Goal: Obtain resource: Download file/media

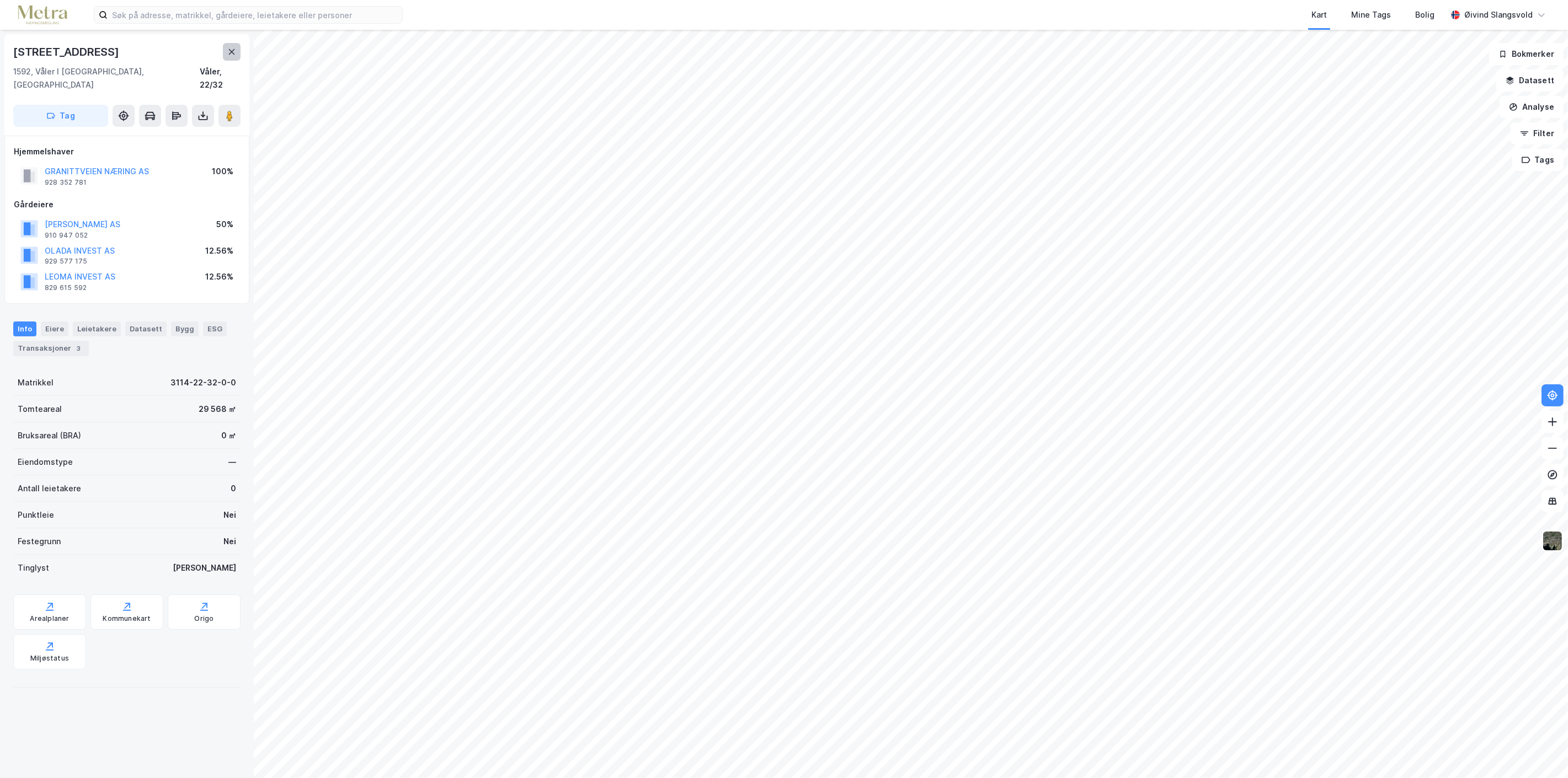
click at [229, 48] on icon at bounding box center [232, 52] width 9 height 9
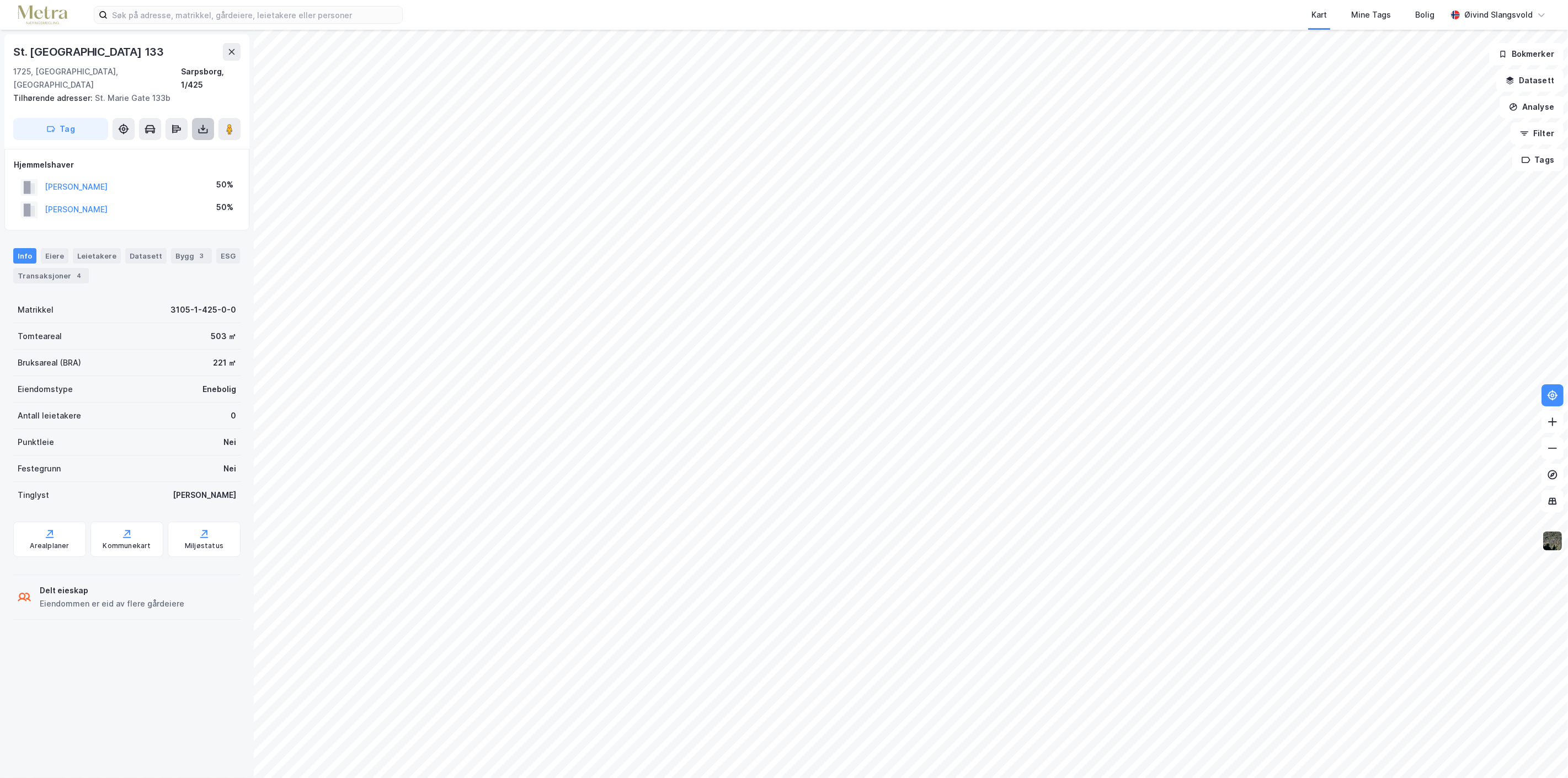
click at [201, 127] on icon at bounding box center [203, 129] width 4 height 3
click at [166, 164] on div "Last ned matrikkelrapport" at bounding box center [162, 168] width 91 height 9
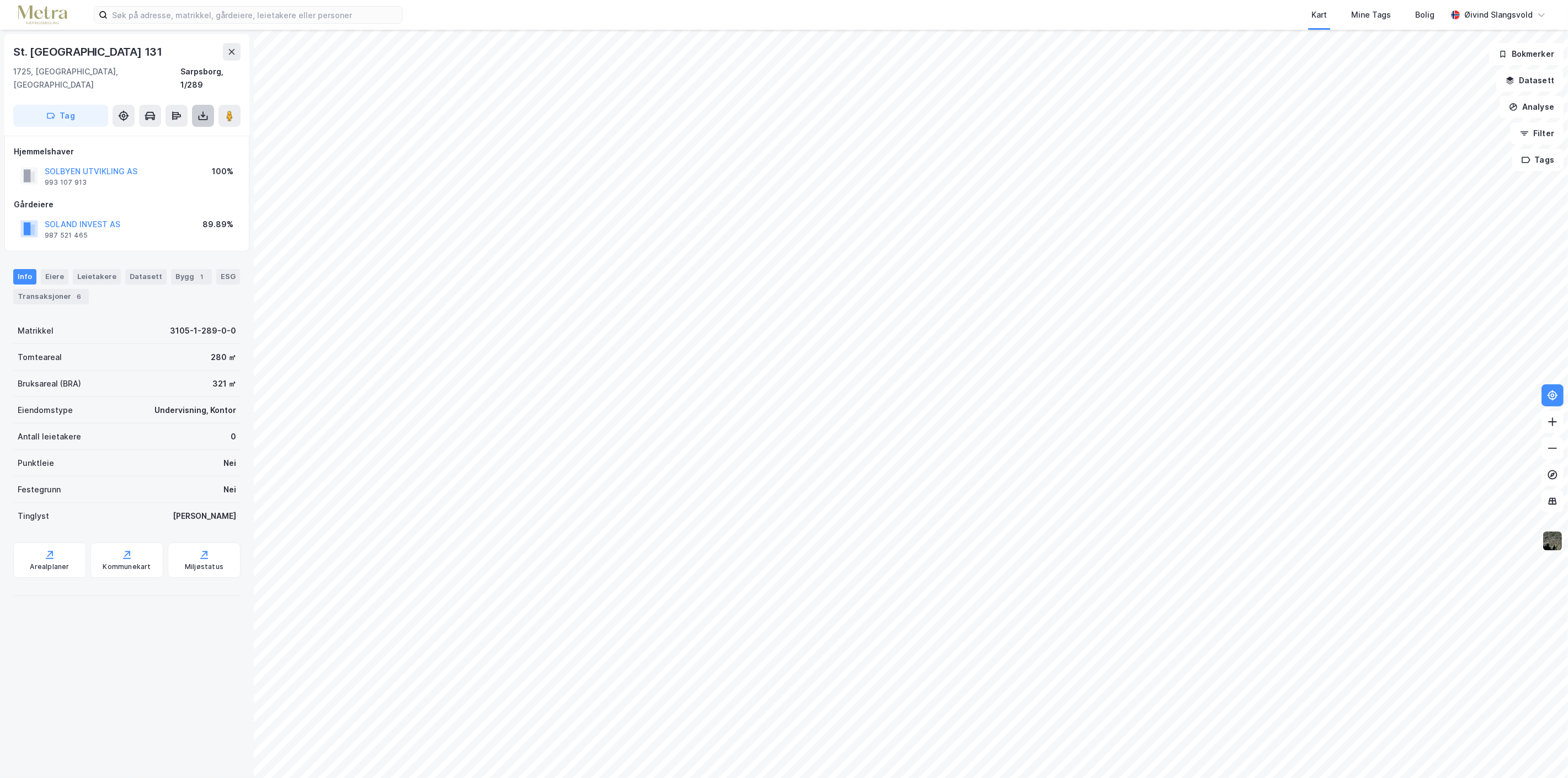
click at [202, 110] on icon at bounding box center [203, 116] width 11 height 11
click at [185, 151] on div "Last ned matrikkelrapport" at bounding box center [162, 155] width 91 height 9
click at [202, 112] on icon at bounding box center [203, 114] width 1 height 6
click at [173, 151] on div "Last ned matrikkelrapport" at bounding box center [162, 155] width 91 height 9
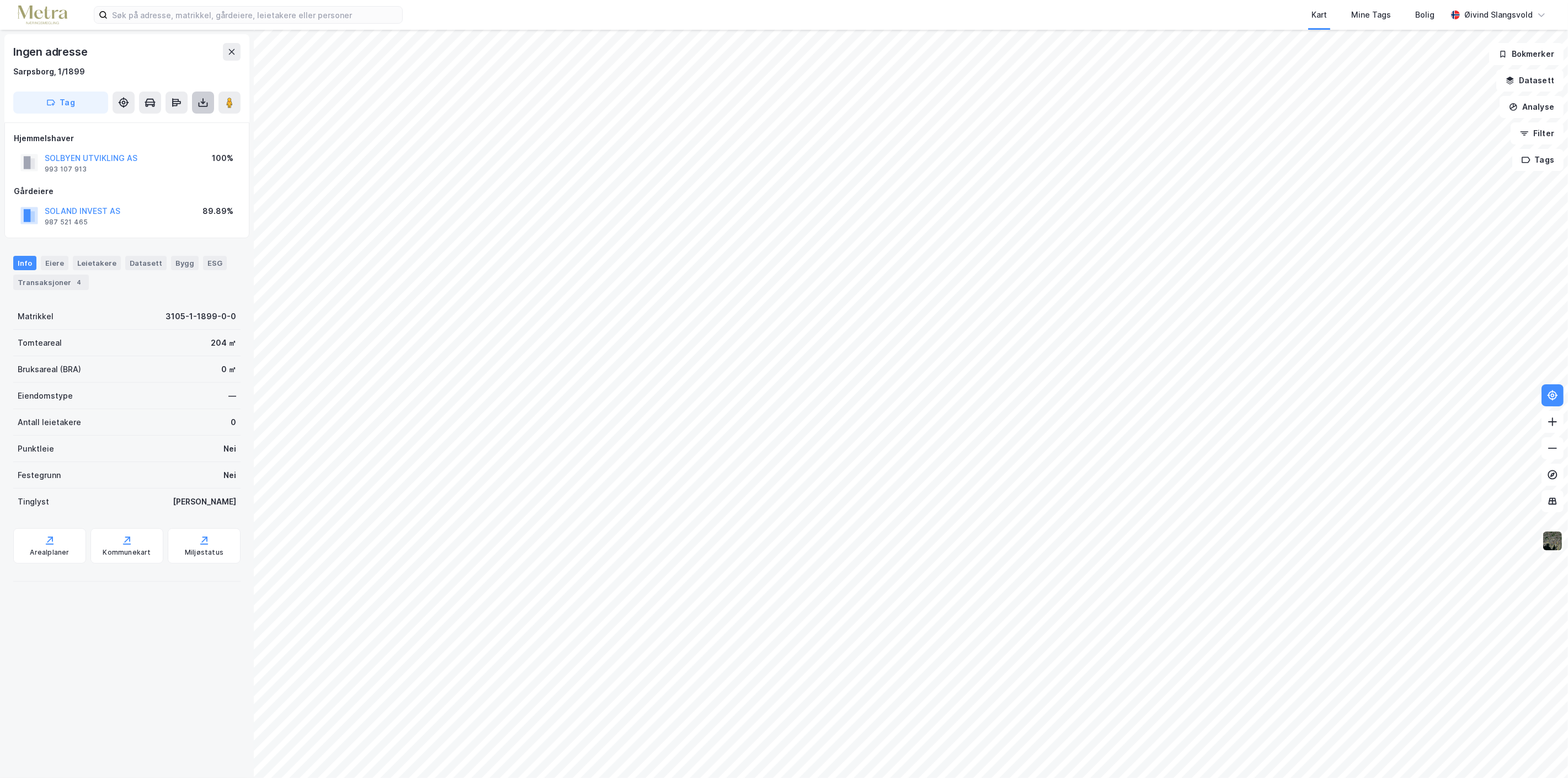
click at [200, 102] on icon at bounding box center [203, 102] width 11 height 11
click at [175, 140] on div "Last ned matrikkelrapport" at bounding box center [162, 142] width 91 height 9
click at [47, 542] on icon at bounding box center [50, 540] width 11 height 11
